Goal: Use online tool/utility: Use online tool/utility

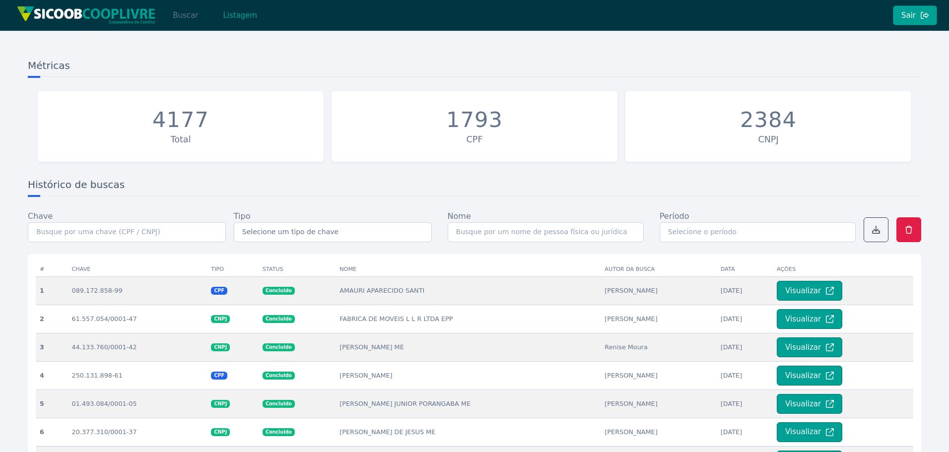
click at [191, 11] on button "Buscar" at bounding box center [185, 15] width 42 height 20
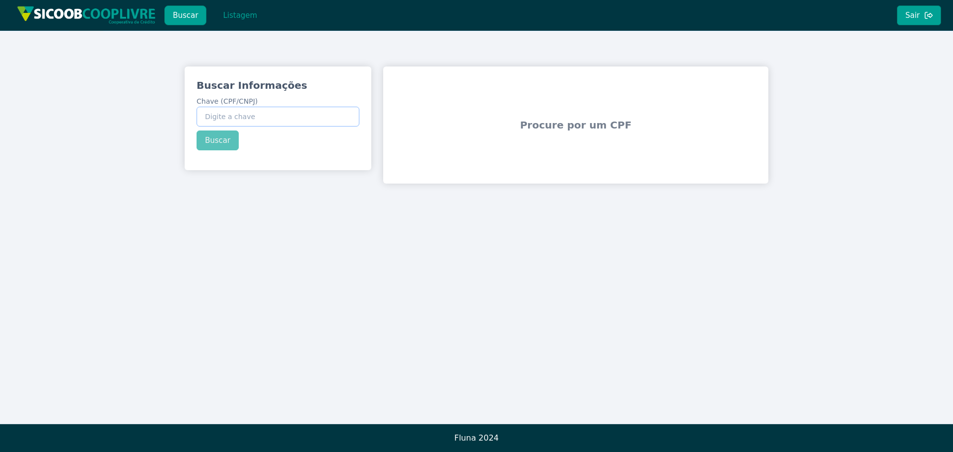
drag, startPoint x: 243, startPoint y: 119, endPoint x: 267, endPoint y: 82, distance: 43.5
click at [244, 119] on input "Chave (CPF/CNPJ)" at bounding box center [278, 117] width 163 height 20
paste input "216.541.708-28"
type input "216.541.708-28"
click at [223, 138] on button "Buscar" at bounding box center [218, 141] width 42 height 20
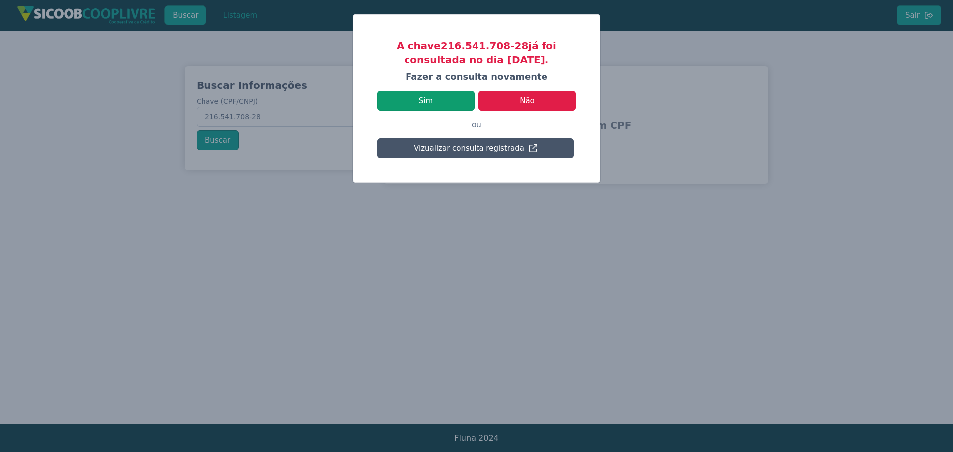
click at [433, 96] on button "Sim" at bounding box center [425, 101] width 97 height 20
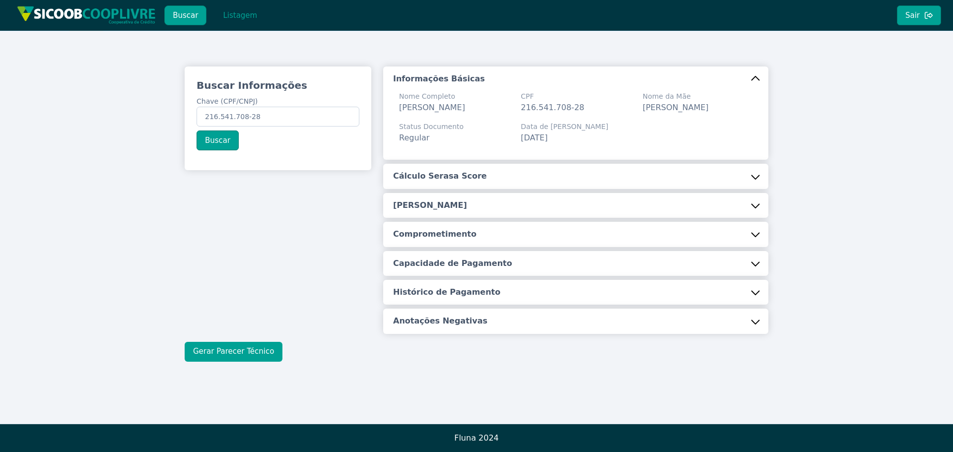
click at [231, 362] on button "Gerar Parecer Técnico" at bounding box center [234, 352] width 98 height 20
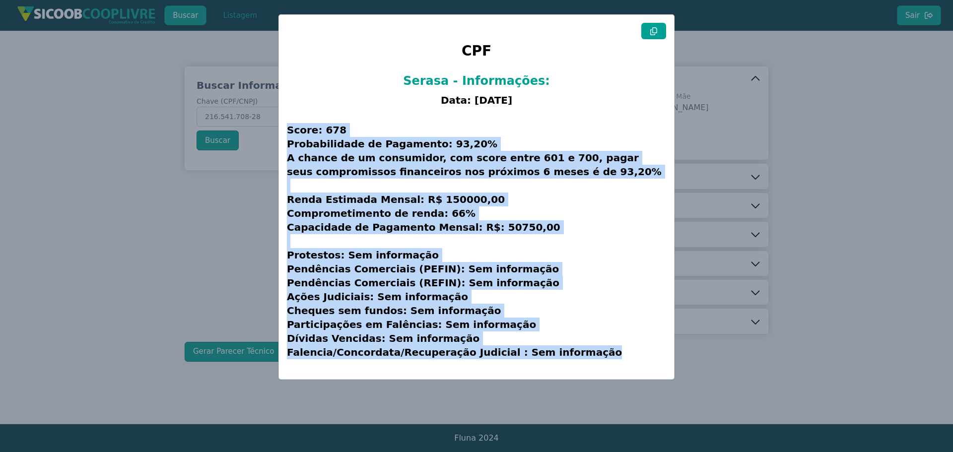
drag, startPoint x: 287, startPoint y: 131, endPoint x: 620, endPoint y: 361, distance: 404.9
click at [621, 368] on h3 "Score: 678 Probabilidade de Pagamento: 93,20% A chance de um consumidor, com sc…" at bounding box center [476, 241] width 379 height 260
copy h3 "Score: 678 Probabilidade de Pagamento: 93,20% A chance de um consumidor, com sc…"
